Goal: Use online tool/utility: Use online tool/utility

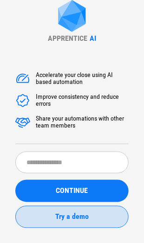
click at [58, 219] on span "Try a demo" at bounding box center [71, 216] width 33 height 7
click at [62, 218] on span "Try a demo" at bounding box center [71, 216] width 33 height 7
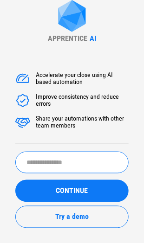
click at [32, 161] on input "text" at bounding box center [71, 163] width 113 height 22
drag, startPoint x: 44, startPoint y: 162, endPoint x: 16, endPoint y: 163, distance: 27.8
click at [16, 163] on input "*****" at bounding box center [71, 163] width 113 height 22
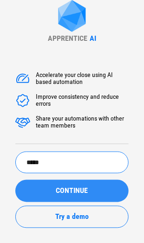
type input "*****"
click at [57, 190] on span "CONTINUE" at bounding box center [72, 190] width 32 height 7
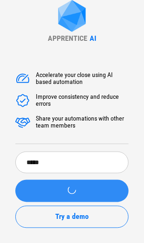
click at [57, 190] on button "submit" at bounding box center [71, 191] width 113 height 22
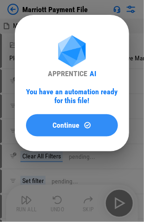
click at [53, 125] on span "Continue" at bounding box center [66, 124] width 27 height 7
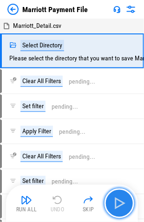
click at [117, 200] on img "button" at bounding box center [119, 203] width 15 height 15
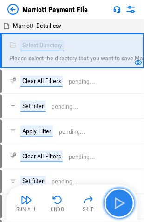
click at [116, 200] on img "button" at bounding box center [119, 203] width 15 height 15
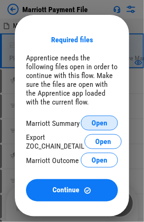
click at [93, 123] on span "Open" at bounding box center [99, 122] width 16 height 7
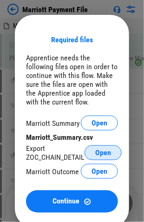
click at [98, 153] on span "Open" at bounding box center [103, 152] width 16 height 7
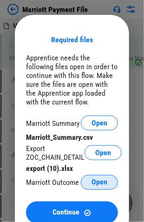
click at [94, 182] on span "Open" at bounding box center [99, 182] width 16 height 7
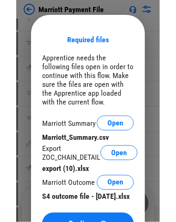
scroll to position [2558, 0]
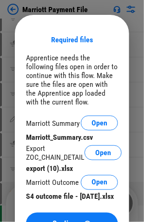
click at [56, 99] on div "Apprentice needs the following files open in order to continue with this flow. …" at bounding box center [72, 79] width 92 height 53
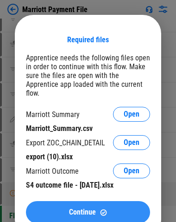
click at [75, 208] on span "Continue" at bounding box center [82, 211] width 27 height 7
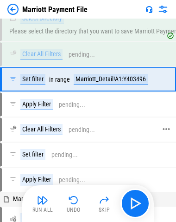
scroll to position [0, 0]
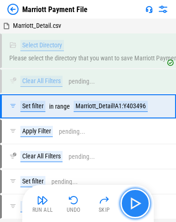
click at [134, 202] on img "button" at bounding box center [135, 203] width 15 height 15
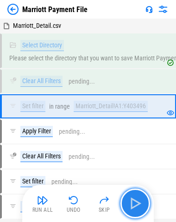
click at [133, 201] on img "button" at bounding box center [135, 203] width 15 height 15
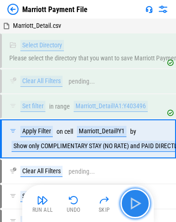
click at [134, 201] on img "button" at bounding box center [135, 203] width 15 height 15
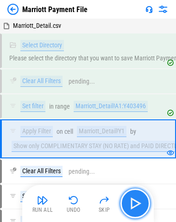
click at [135, 202] on img "button" at bounding box center [135, 203] width 15 height 15
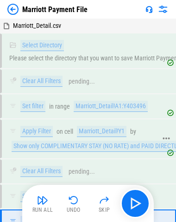
click at [90, 129] on div "Marriott_Detail!Y1" at bounding box center [102, 131] width 50 height 11
click at [86, 103] on div "Marriott_Detail!A1:Y403496" at bounding box center [111, 106] width 74 height 11
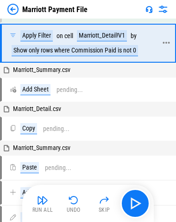
scroll to position [139, 0]
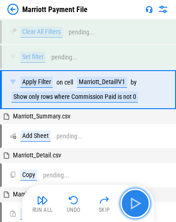
click at [134, 200] on img "button" at bounding box center [135, 203] width 15 height 15
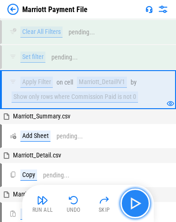
click at [133, 201] on img "button" at bounding box center [135, 203] width 15 height 15
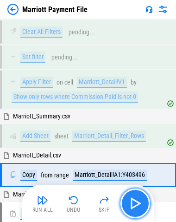
click at [136, 203] on img "button" at bounding box center [135, 203] width 15 height 15
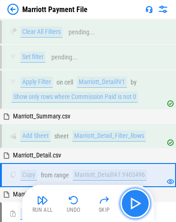
click at [136, 203] on img "button" at bounding box center [135, 203] width 15 height 15
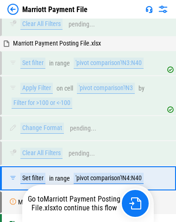
scroll to position [3800, 0]
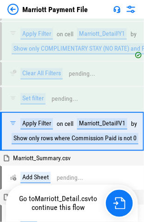
scroll to position [129, 0]
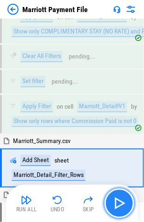
click at [121, 204] on img "button" at bounding box center [119, 203] width 15 height 15
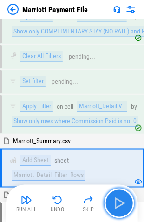
click at [119, 204] on img "button" at bounding box center [119, 203] width 15 height 15
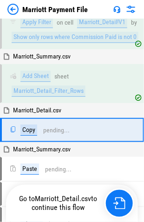
scroll to position [228, 0]
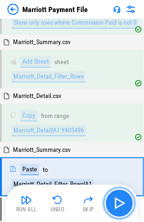
click at [120, 200] on img "button" at bounding box center [119, 203] width 15 height 15
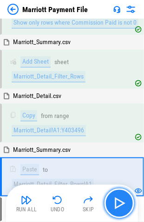
click at [116, 202] on img "button" at bounding box center [119, 203] width 15 height 15
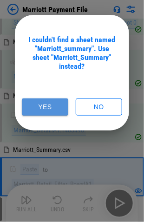
click at [42, 106] on button "Yes" at bounding box center [45, 106] width 46 height 17
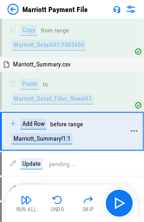
scroll to position [328, 0]
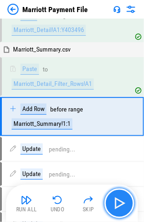
click at [115, 202] on img "button" at bounding box center [119, 203] width 15 height 15
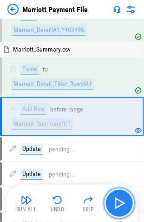
click at [115, 203] on img "button" at bounding box center [119, 203] width 15 height 15
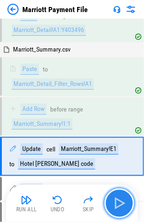
click at [115, 203] on img "button" at bounding box center [119, 203] width 15 height 15
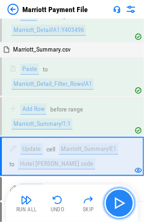
click at [115, 202] on img "button" at bounding box center [119, 203] width 15 height 15
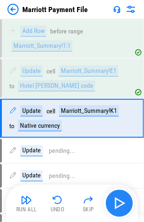
scroll to position [407, 0]
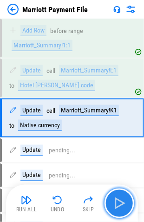
click at [115, 202] on img "button" at bounding box center [119, 203] width 15 height 15
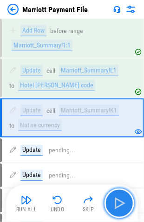
click at [115, 202] on img "button" at bounding box center [119, 203] width 15 height 15
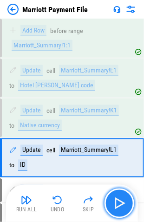
click at [115, 202] on img "button" at bounding box center [119, 203] width 15 height 15
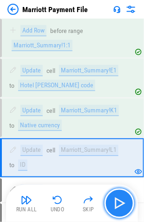
click at [115, 202] on img "button" at bounding box center [119, 203] width 15 height 15
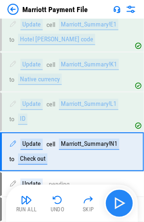
scroll to position [485, 0]
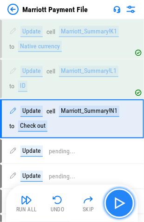
click at [115, 202] on img "button" at bounding box center [119, 203] width 15 height 15
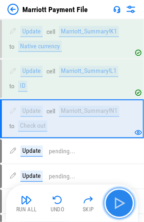
click at [115, 202] on img "button" at bounding box center [119, 203] width 15 height 15
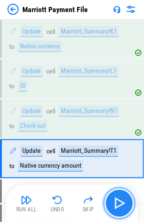
click at [115, 202] on img "button" at bounding box center [119, 203] width 15 height 15
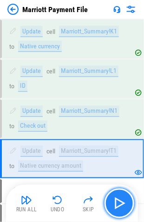
click at [115, 202] on img "button" at bounding box center [119, 203] width 15 height 15
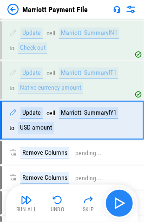
scroll to position [564, 0]
click at [115, 202] on img "button" at bounding box center [119, 203] width 15 height 15
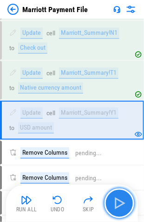
click at [115, 202] on img "button" at bounding box center [119, 203] width 15 height 15
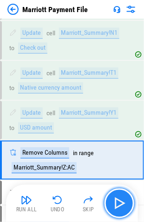
click at [115, 202] on img "button" at bounding box center [119, 203] width 15 height 15
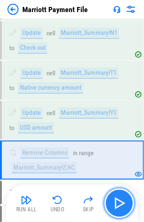
click at [116, 200] on img "button" at bounding box center [119, 203] width 15 height 15
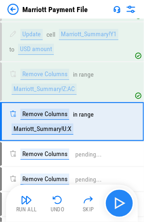
scroll to position [643, 0]
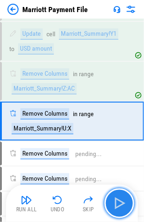
click at [116, 201] on img "button" at bounding box center [119, 203] width 15 height 15
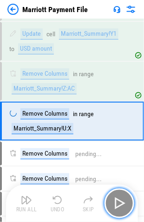
click at [116, 201] on img "button" at bounding box center [119, 203] width 15 height 15
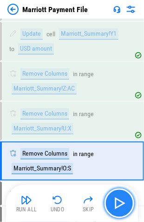
click at [116, 201] on img "button" at bounding box center [119, 203] width 15 height 15
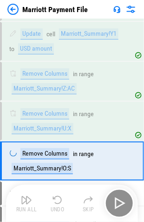
click at [116, 201] on div "Run All Undo Skip" at bounding box center [73, 203] width 122 height 30
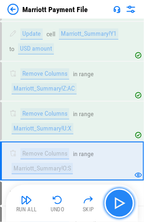
click at [117, 201] on img "button" at bounding box center [119, 203] width 15 height 15
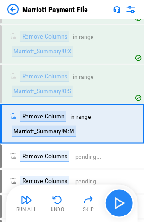
scroll to position [721, 0]
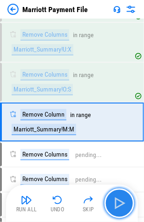
click at [117, 201] on img "button" at bounding box center [119, 203] width 15 height 15
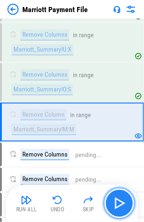
click at [117, 201] on img "button" at bounding box center [119, 203] width 15 height 15
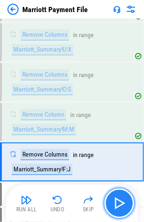
click at [117, 201] on img "button" at bounding box center [119, 203] width 15 height 15
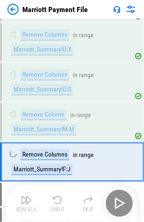
click at [117, 201] on div "Run All Undo Skip" at bounding box center [73, 203] width 122 height 30
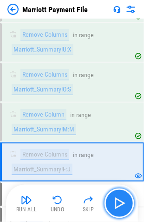
click at [115, 200] on img "button" at bounding box center [119, 203] width 15 height 15
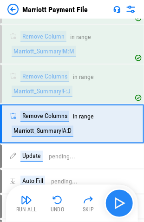
scroll to position [800, 0]
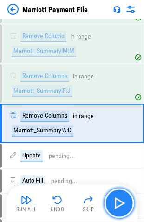
click at [115, 199] on img "button" at bounding box center [119, 203] width 15 height 15
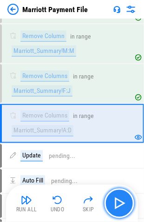
click at [115, 199] on img "button" at bounding box center [119, 203] width 15 height 15
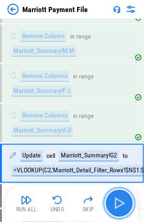
click at [115, 202] on img "button" at bounding box center [119, 203] width 15 height 15
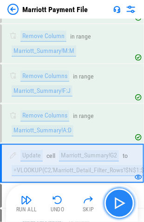
click at [115, 202] on img "button" at bounding box center [119, 203] width 15 height 15
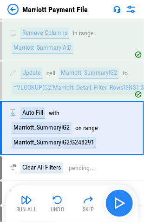
scroll to position [886, 0]
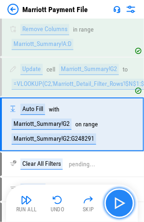
click at [115, 202] on img "button" at bounding box center [119, 203] width 15 height 15
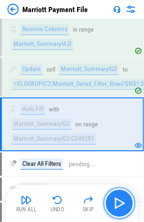
click at [117, 198] on img "button" at bounding box center [119, 203] width 15 height 15
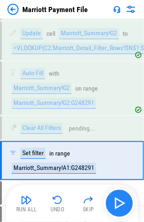
scroll to position [957, 0]
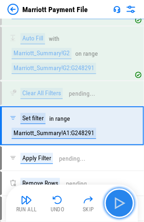
click at [117, 198] on img "button" at bounding box center [119, 203] width 15 height 15
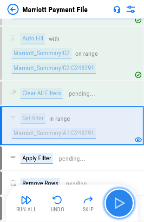
click at [116, 201] on img "button" at bounding box center [119, 203] width 15 height 15
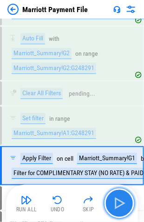
click at [116, 201] on img "button" at bounding box center [119, 203] width 15 height 15
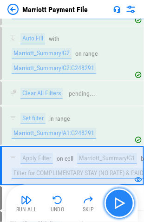
click at [119, 201] on img "button" at bounding box center [119, 203] width 15 height 15
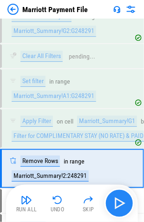
scroll to position [1036, 0]
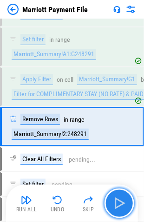
click at [119, 203] on img "button" at bounding box center [119, 203] width 15 height 15
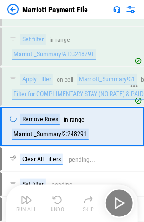
click at [70, 89] on div "Filter for COMPLIMENTARY STAY (NO RATE) & PAID DIRECTLY BY THE HOTEL" at bounding box center [111, 94] width 199 height 11
click at [53, 89] on div "Filter for COMPLIMENTARY STAY (NO RATE) & PAID DIRECTLY BY THE HOTEL" at bounding box center [111, 94] width 199 height 11
click at [65, 89] on div "Filter for COMPLIMENTARY STAY (NO RATE) & PAID DIRECTLY BY THE HOTEL" at bounding box center [111, 94] width 199 height 11
click at [88, 89] on div "Filter for COMPLIMENTARY STAY (NO RATE) & PAID DIRECTLY BY THE HOTEL" at bounding box center [111, 94] width 199 height 11
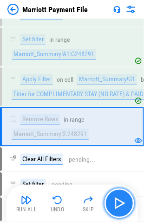
click at [117, 202] on img "button" at bounding box center [119, 203] width 15 height 15
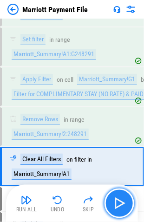
click at [120, 203] on img "button" at bounding box center [119, 203] width 15 height 15
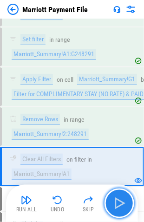
click at [119, 201] on img "button" at bounding box center [119, 203] width 15 height 15
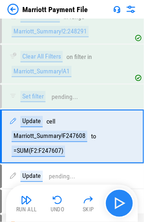
scroll to position [1146, 0]
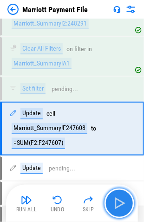
click at [117, 200] on img "button" at bounding box center [119, 203] width 15 height 15
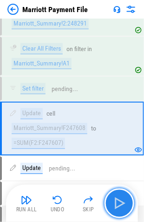
click at [116, 201] on img "button" at bounding box center [119, 203] width 15 height 15
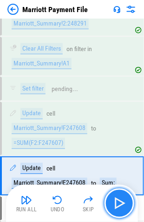
click at [116, 201] on img "button" at bounding box center [119, 203] width 15 height 15
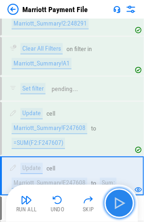
click at [116, 201] on img "button" at bounding box center [119, 203] width 15 height 15
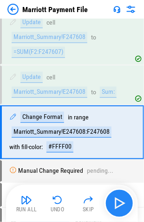
scroll to position [1240, 0]
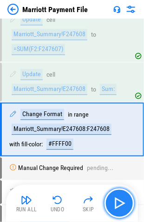
click at [116, 201] on img "button" at bounding box center [119, 203] width 15 height 15
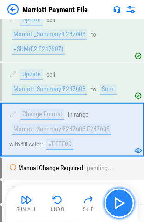
click at [116, 201] on img "button" at bounding box center [119, 203] width 15 height 15
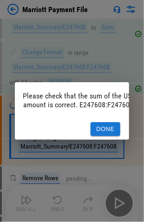
scroll to position [0, 0]
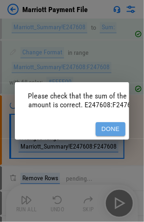
click at [104, 124] on button "Done" at bounding box center [111, 129] width 30 height 14
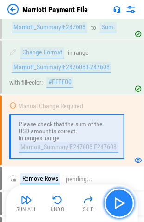
click at [116, 202] on img "button" at bounding box center [119, 203] width 15 height 15
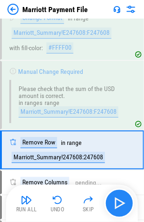
scroll to position [1356, 0]
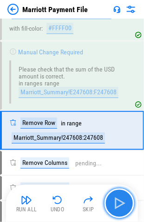
click at [116, 202] on img "button" at bounding box center [119, 203] width 15 height 15
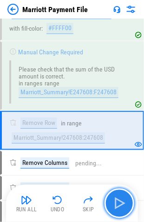
click at [116, 201] on img "button" at bounding box center [119, 203] width 15 height 15
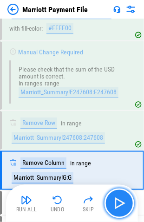
click at [116, 201] on img "button" at bounding box center [119, 203] width 15 height 15
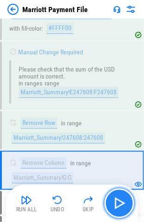
click at [118, 202] on img "button" at bounding box center [119, 203] width 15 height 15
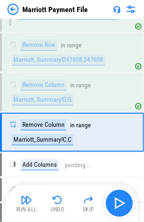
scroll to position [1434, 0]
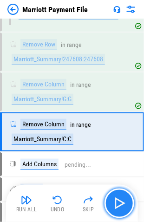
click at [117, 201] on img "button" at bounding box center [119, 203] width 15 height 15
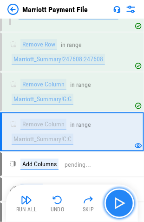
click at [117, 201] on img "button" at bounding box center [119, 203] width 15 height 15
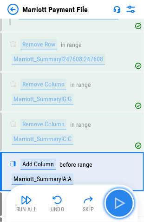
click at [117, 201] on img "button" at bounding box center [119, 203] width 15 height 15
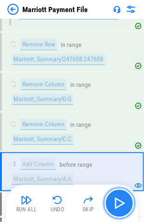
click at [117, 201] on img "button" at bounding box center [119, 203] width 15 height 15
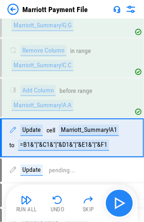
scroll to position [1513, 0]
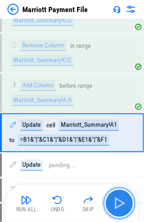
click at [117, 201] on img "button" at bounding box center [119, 203] width 15 height 15
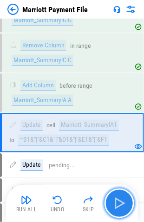
click at [117, 201] on img "button" at bounding box center [119, 203] width 15 height 15
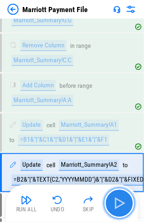
click at [117, 201] on img "button" at bounding box center [119, 203] width 15 height 15
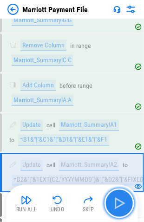
click at [117, 201] on img "button" at bounding box center [119, 203] width 15 height 15
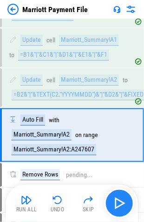
scroll to position [1599, 0]
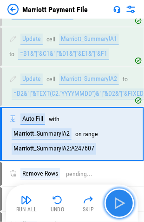
click at [121, 202] on img "button" at bounding box center [119, 203] width 15 height 15
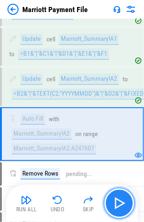
click at [118, 201] on img "button" at bounding box center [119, 203] width 15 height 15
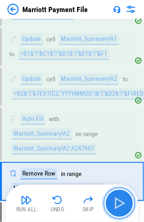
click at [119, 199] on img "button" at bounding box center [119, 203] width 15 height 15
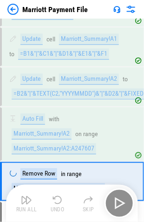
click at [119, 199] on div "Run All Undo Skip" at bounding box center [73, 203] width 122 height 30
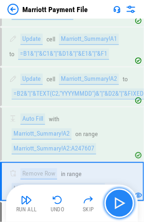
click at [119, 200] on img "button" at bounding box center [119, 203] width 15 height 15
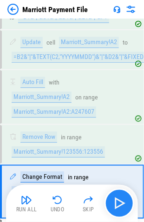
scroll to position [1692, 0]
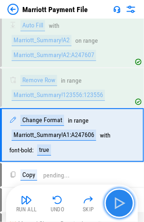
click at [119, 203] on img "button" at bounding box center [119, 203] width 15 height 15
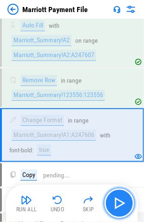
click at [117, 202] on img "button" at bounding box center [119, 203] width 15 height 15
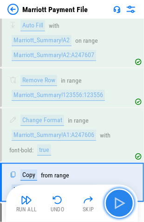
click at [116, 201] on img "button" at bounding box center [119, 203] width 15 height 15
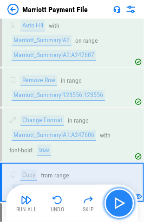
click at [113, 201] on img "button" at bounding box center [119, 203] width 15 height 15
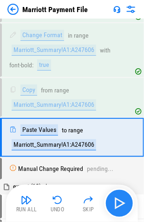
scroll to position [1779, 0]
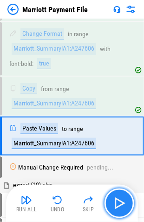
click at [115, 202] on img "button" at bounding box center [119, 203] width 15 height 15
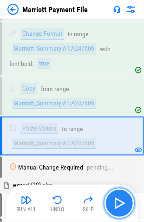
click at [115, 202] on img "button" at bounding box center [119, 203] width 15 height 15
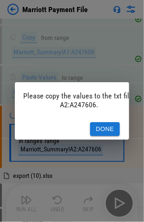
scroll to position [0, 0]
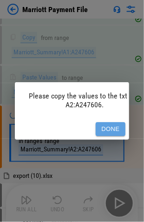
click at [107, 122] on button "Done" at bounding box center [111, 129] width 30 height 14
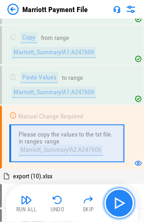
click at [117, 202] on img "button" at bounding box center [119, 203] width 15 height 15
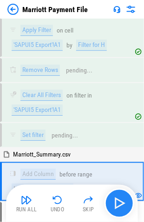
scroll to position [2085, 0]
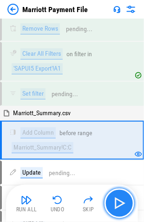
click at [115, 201] on img "button" at bounding box center [119, 203] width 15 height 15
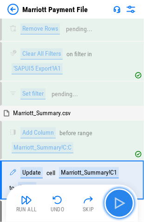
click at [119, 202] on img "button" at bounding box center [119, 203] width 15 height 15
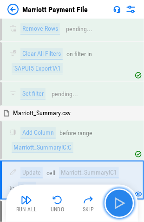
click at [115, 203] on img "button" at bounding box center [119, 203] width 15 height 15
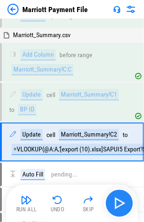
scroll to position [2163, 0]
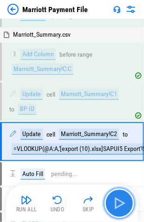
click at [115, 201] on img "button" at bounding box center [119, 203] width 15 height 15
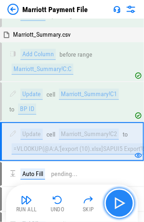
click at [117, 201] on img "button" at bounding box center [119, 203] width 15 height 15
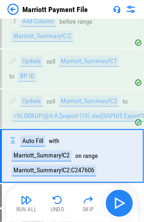
scroll to position [2210, 0]
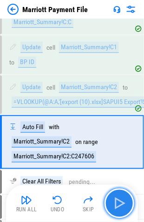
click at [117, 202] on img "button" at bounding box center [119, 203] width 15 height 15
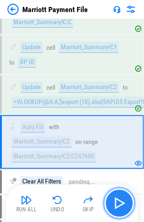
click at [116, 202] on img "button" at bounding box center [119, 203] width 15 height 15
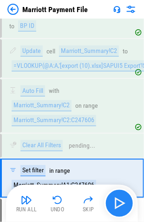
scroll to position [2281, 0]
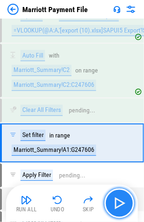
click at [117, 203] on img "button" at bounding box center [119, 203] width 15 height 15
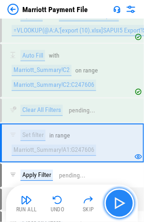
click at [116, 201] on img "button" at bounding box center [119, 203] width 15 height 15
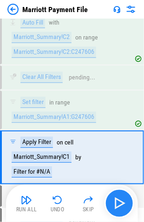
scroll to position [2328, 0]
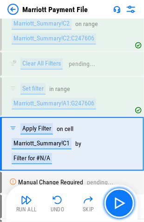
click at [118, 203] on img "button" at bounding box center [119, 203] width 15 height 15
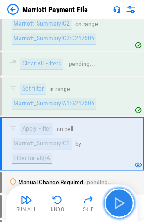
click at [116, 204] on img "button" at bounding box center [119, 203] width 15 height 15
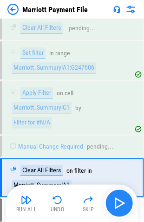
scroll to position [2397, 0]
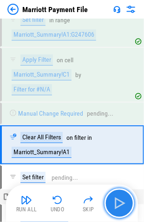
click at [116, 203] on img "button" at bounding box center [119, 203] width 15 height 15
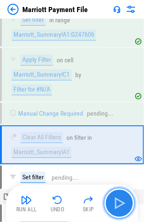
click at [119, 203] on img "button" at bounding box center [119, 203] width 15 height 15
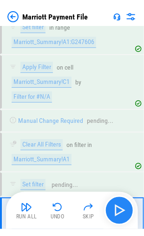
scroll to position [2468, 0]
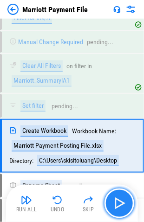
click at [120, 203] on img "button" at bounding box center [119, 203] width 15 height 15
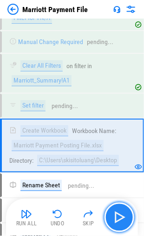
click at [119, 216] on img "button" at bounding box center [119, 217] width 15 height 15
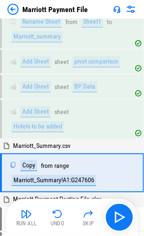
scroll to position [2725, 0]
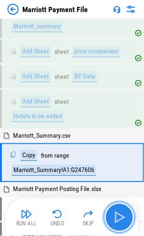
click at [120, 217] on img "button" at bounding box center [119, 217] width 15 height 15
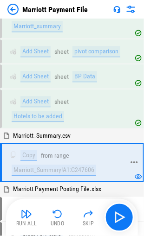
click at [49, 152] on div "from" at bounding box center [47, 155] width 12 height 7
click at [30, 150] on div "Copy" at bounding box center [28, 155] width 17 height 11
click at [46, 165] on div "Marriott_Summary!A1:G247606" at bounding box center [54, 170] width 84 height 11
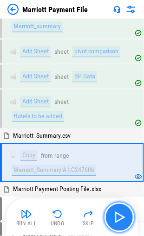
click at [116, 213] on img "button" at bounding box center [119, 217] width 15 height 15
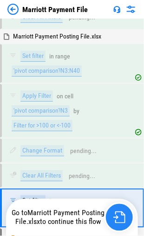
scroll to position [4264, 0]
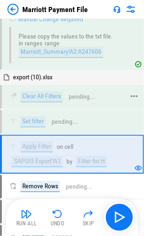
scroll to position [1936, 0]
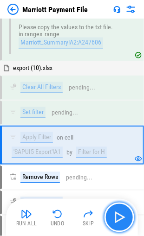
click at [117, 218] on img "button" at bounding box center [119, 217] width 15 height 15
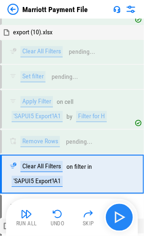
scroll to position [1999, 0]
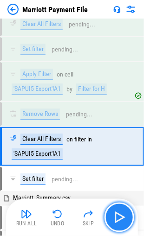
click at [115, 217] on img "button" at bounding box center [119, 217] width 15 height 15
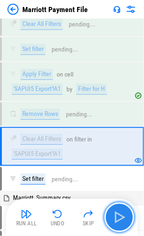
click at [117, 215] on img "button" at bounding box center [119, 217] width 15 height 15
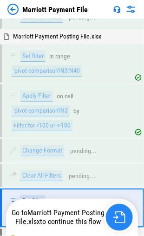
scroll to position [4264, 0]
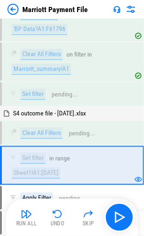
scroll to position [3125, 0]
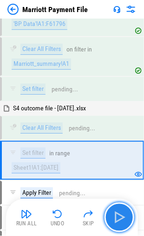
click at [117, 221] on img "button" at bounding box center [119, 217] width 15 height 15
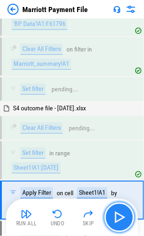
click at [115, 217] on img "button" at bounding box center [119, 217] width 15 height 15
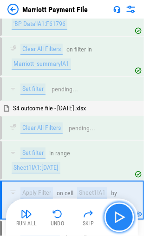
click at [115, 217] on img "button" at bounding box center [119, 217] width 15 height 15
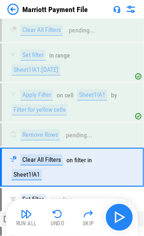
scroll to position [3228, 0]
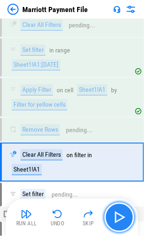
click at [115, 217] on img "button" at bounding box center [119, 217] width 15 height 15
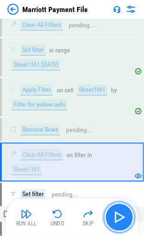
click at [115, 217] on img "button" at bounding box center [119, 217] width 15 height 15
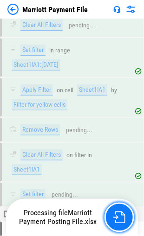
click at [115, 217] on img "button" at bounding box center [119, 217] width 12 height 12
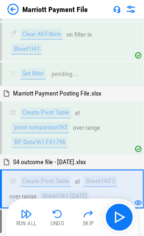
scroll to position [3374, 0]
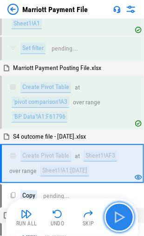
click at [116, 217] on img "button" at bounding box center [119, 217] width 15 height 15
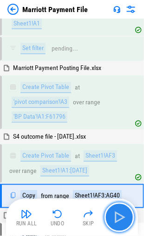
click at [116, 217] on img "button" at bounding box center [119, 217] width 15 height 15
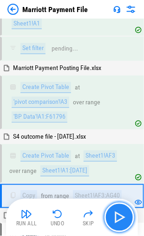
click at [116, 217] on img "button" at bounding box center [119, 217] width 15 height 15
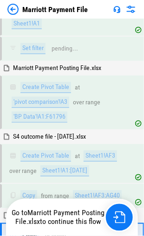
scroll to position [3444, 0]
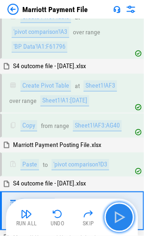
click at [119, 218] on img "button" at bounding box center [119, 217] width 15 height 15
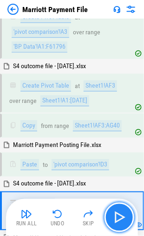
click at [119, 218] on img "button" at bounding box center [119, 217] width 15 height 15
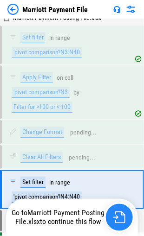
scroll to position [4264, 0]
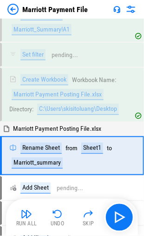
scroll to position [2591, 0]
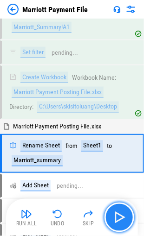
click at [117, 213] on img "button" at bounding box center [119, 217] width 15 height 15
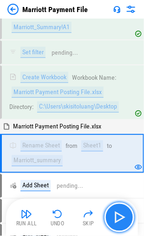
click at [117, 213] on img "button" at bounding box center [119, 217] width 15 height 15
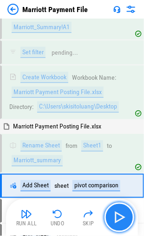
click at [117, 213] on img "button" at bounding box center [119, 217] width 15 height 15
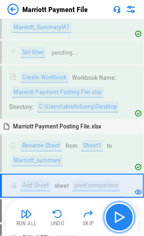
click at [117, 213] on img "button" at bounding box center [119, 217] width 15 height 15
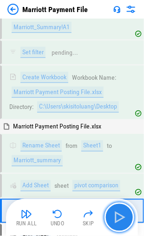
click at [117, 213] on img "button" at bounding box center [119, 217] width 15 height 15
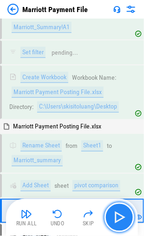
click at [117, 213] on img "button" at bounding box center [119, 217] width 15 height 15
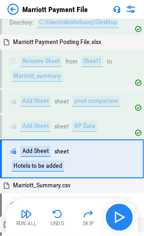
scroll to position [2680, 0]
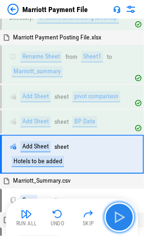
click at [117, 213] on img "button" at bounding box center [119, 217] width 15 height 15
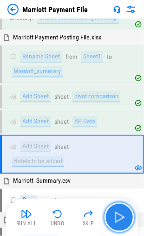
click at [117, 213] on img "button" at bounding box center [119, 217] width 15 height 15
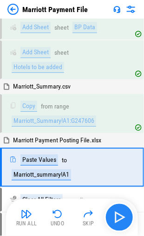
scroll to position [2779, 0]
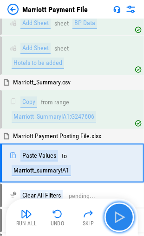
click at [116, 217] on img "button" at bounding box center [119, 217] width 15 height 15
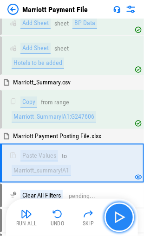
click at [117, 217] on img "button" at bounding box center [119, 217] width 15 height 15
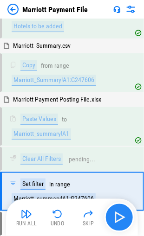
scroll to position [2850, 0]
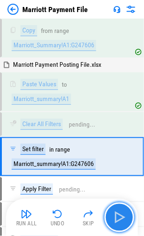
click at [116, 218] on img "button" at bounding box center [119, 217] width 15 height 15
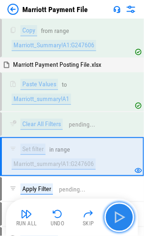
click at [117, 215] on img "button" at bounding box center [119, 217] width 15 height 15
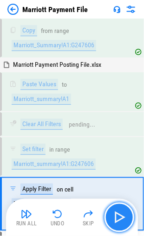
click at [117, 215] on img "button" at bounding box center [119, 217] width 15 height 15
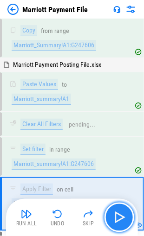
click at [117, 217] on img "button" at bounding box center [119, 217] width 15 height 15
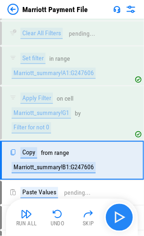
scroll to position [2943, 0]
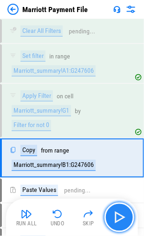
click at [119, 216] on img "button" at bounding box center [119, 217] width 15 height 15
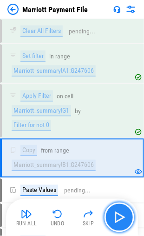
click at [119, 217] on img "button" at bounding box center [119, 217] width 15 height 15
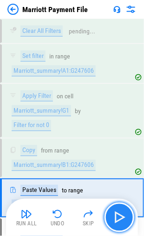
click at [117, 218] on img "button" at bounding box center [119, 217] width 15 height 15
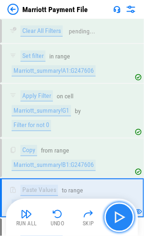
click at [117, 218] on img "button" at bounding box center [119, 217] width 15 height 15
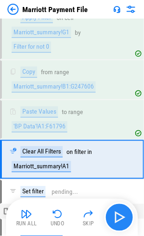
scroll to position [3022, 0]
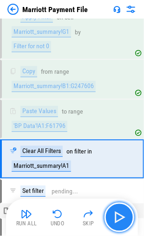
click at [116, 218] on img "button" at bounding box center [119, 217] width 15 height 15
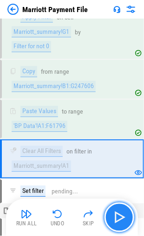
click at [117, 217] on img "button" at bounding box center [119, 217] width 15 height 15
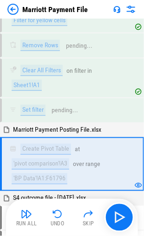
scroll to position [3313, 0]
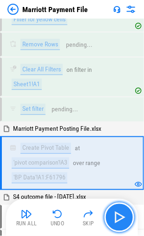
click at [119, 217] on img "button" at bounding box center [119, 217] width 15 height 15
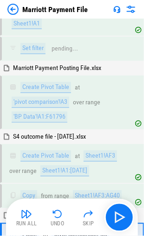
scroll to position [3444, 0]
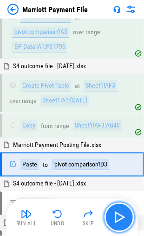
click at [114, 217] on img "button" at bounding box center [119, 217] width 15 height 15
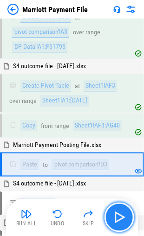
click at [115, 215] on img "button" at bounding box center [119, 217] width 15 height 15
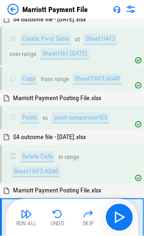
scroll to position [3535, 0]
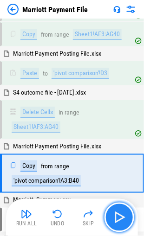
click at [119, 217] on img "button" at bounding box center [119, 217] width 15 height 15
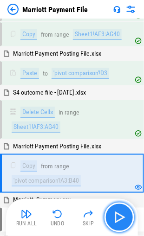
click at [119, 217] on img "button" at bounding box center [119, 217] width 15 height 15
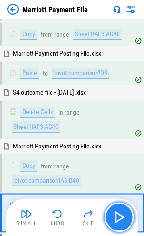
click at [119, 217] on img "button" at bounding box center [119, 217] width 15 height 15
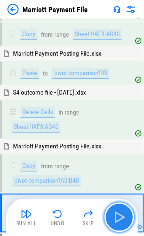
click at [119, 217] on img "button" at bounding box center [119, 217] width 15 height 15
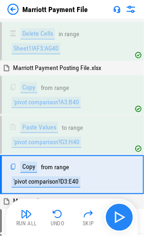
scroll to position [3622, 0]
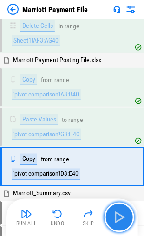
click at [115, 213] on img "button" at bounding box center [119, 217] width 15 height 15
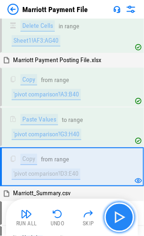
click at [117, 215] on img "button" at bounding box center [119, 217] width 15 height 15
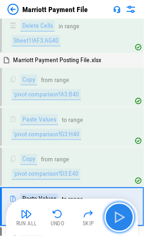
click at [117, 215] on img "button" at bounding box center [119, 217] width 15 height 15
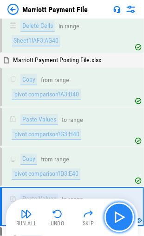
click at [117, 215] on img "button" at bounding box center [119, 217] width 15 height 15
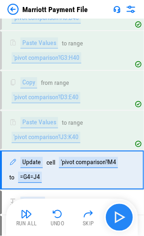
scroll to position [3700, 0]
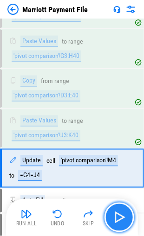
click at [117, 215] on img "button" at bounding box center [119, 217] width 15 height 15
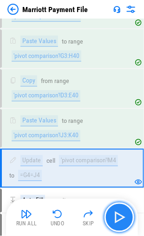
click at [117, 215] on img "button" at bounding box center [119, 217] width 15 height 15
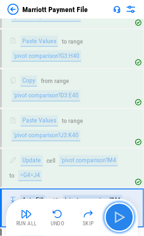
click at [115, 213] on img "button" at bounding box center [119, 217] width 15 height 15
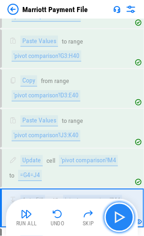
click at [115, 213] on img "button" at bounding box center [119, 217] width 15 height 15
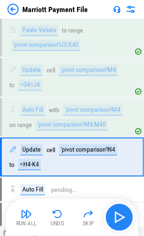
scroll to position [3794, 0]
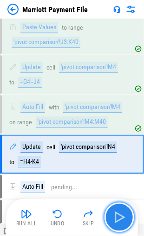
click at [115, 213] on img "button" at bounding box center [119, 217] width 15 height 15
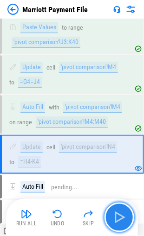
click at [119, 217] on img "button" at bounding box center [119, 217] width 15 height 15
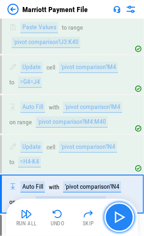
click at [119, 217] on img "button" at bounding box center [119, 217] width 15 height 15
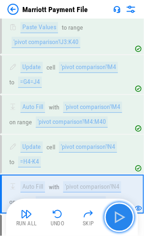
click at [116, 215] on img "button" at bounding box center [119, 217] width 15 height 15
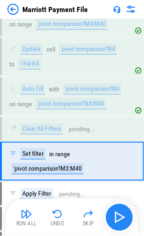
scroll to position [3897, 0]
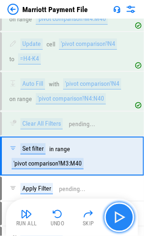
click at [116, 215] on img "button" at bounding box center [119, 217] width 15 height 15
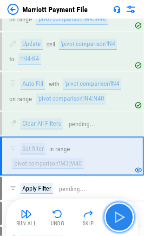
click at [116, 215] on img "button" at bounding box center [119, 217] width 15 height 15
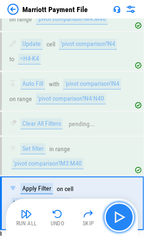
click at [116, 215] on img "button" at bounding box center [119, 217] width 15 height 15
click at [115, 214] on img "button" at bounding box center [119, 217] width 15 height 15
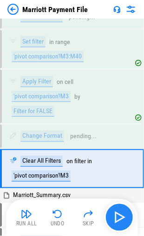
scroll to position [4015, 0]
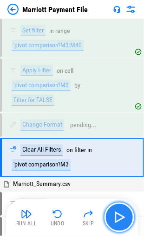
click at [115, 214] on img "button" at bounding box center [119, 217] width 15 height 15
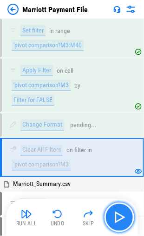
click at [115, 214] on img "button" at bounding box center [119, 217] width 15 height 15
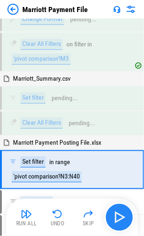
scroll to position [4131, 0]
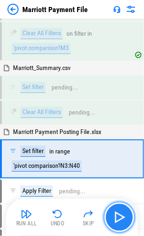
click at [118, 214] on img "button" at bounding box center [119, 217] width 15 height 15
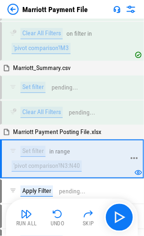
click at [54, 161] on div "'pivot comparison'!N3:N40" at bounding box center [47, 166] width 70 height 11
click at [135, 154] on icon at bounding box center [134, 158] width 8 height 8
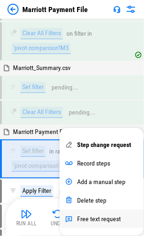
click at [99, 218] on div "Free text request" at bounding box center [99, 219] width 44 height 7
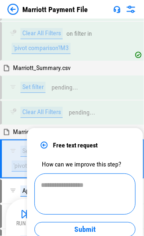
click at [57, 188] on textarea at bounding box center [85, 194] width 88 height 26
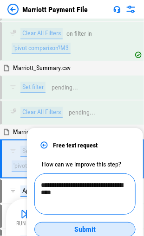
type textarea "**********"
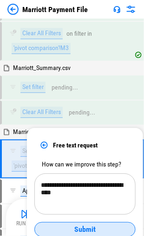
click at [83, 228] on span "Submit" at bounding box center [84, 229] width 21 height 7
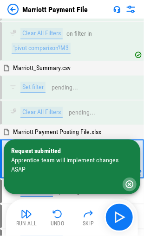
click at [130, 184] on icon "button" at bounding box center [130, 185] width 8 height 8
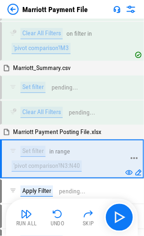
click at [134, 158] on icon at bounding box center [133, 159] width 7 height 2
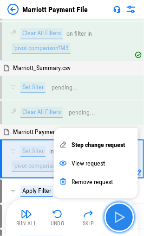
click at [117, 217] on img "button" at bounding box center [119, 217] width 15 height 15
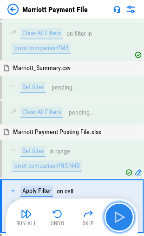
click at [115, 215] on img "button" at bounding box center [119, 217] width 15 height 15
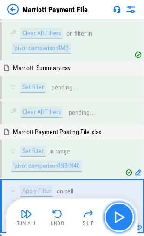
click at [117, 214] on img "button" at bounding box center [119, 217] width 15 height 15
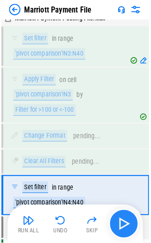
scroll to position [4264, 0]
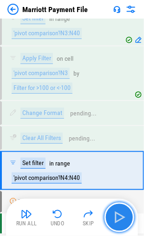
click at [117, 214] on img "button" at bounding box center [119, 217] width 15 height 15
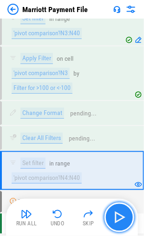
click at [117, 214] on img "button" at bounding box center [119, 217] width 15 height 15
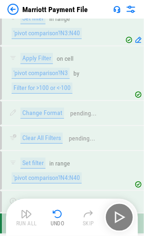
click at [119, 219] on div "Run All Undo Skip" at bounding box center [73, 218] width 122 height 30
click at [118, 9] on img at bounding box center [116, 9] width 7 height 7
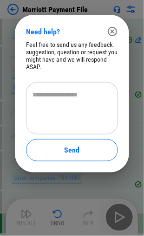
click at [113, 31] on icon "button" at bounding box center [112, 31] width 9 height 9
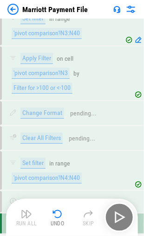
click at [131, 9] on img at bounding box center [130, 9] width 11 height 11
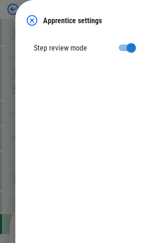
click at [30, 20] on img at bounding box center [31, 20] width 11 height 11
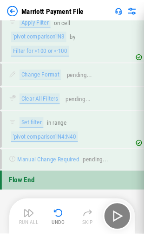
scroll to position [4095, 0]
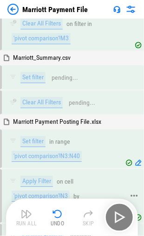
click at [134, 191] on icon at bounding box center [134, 195] width 8 height 8
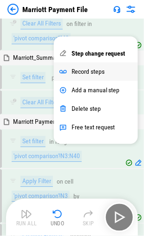
click at [91, 70] on div "Record steps" at bounding box center [87, 71] width 33 height 7
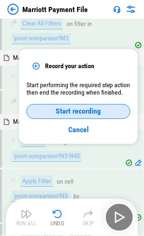
click at [70, 113] on span "Start recording" at bounding box center [78, 111] width 45 height 7
click at [80, 110] on span "End recording" at bounding box center [77, 111] width 41 height 7
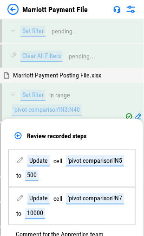
scroll to position [4234, 0]
